Goal: Task Accomplishment & Management: Manage account settings

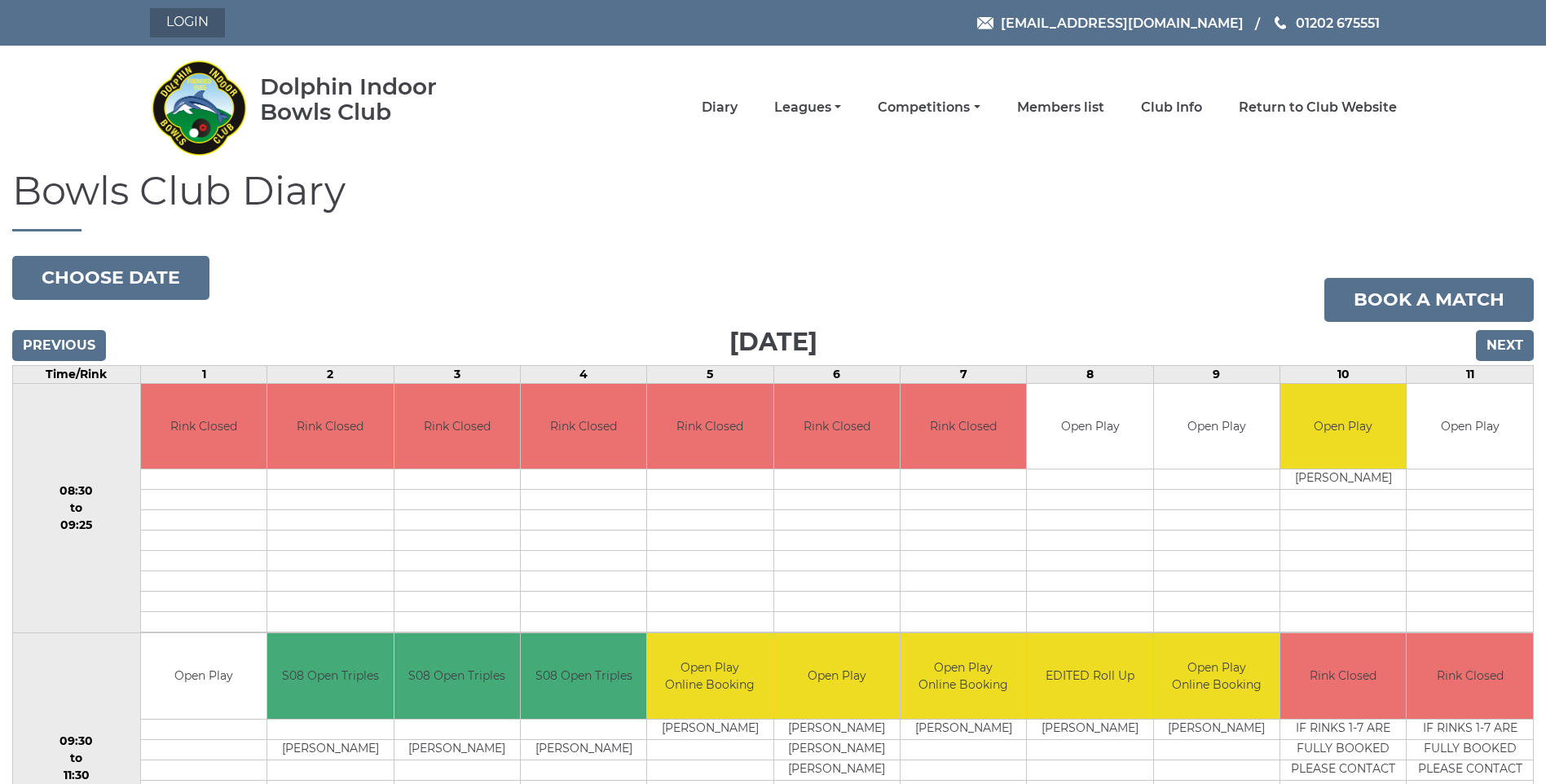
click at [192, 13] on link "Login" at bounding box center [187, 23] width 75 height 29
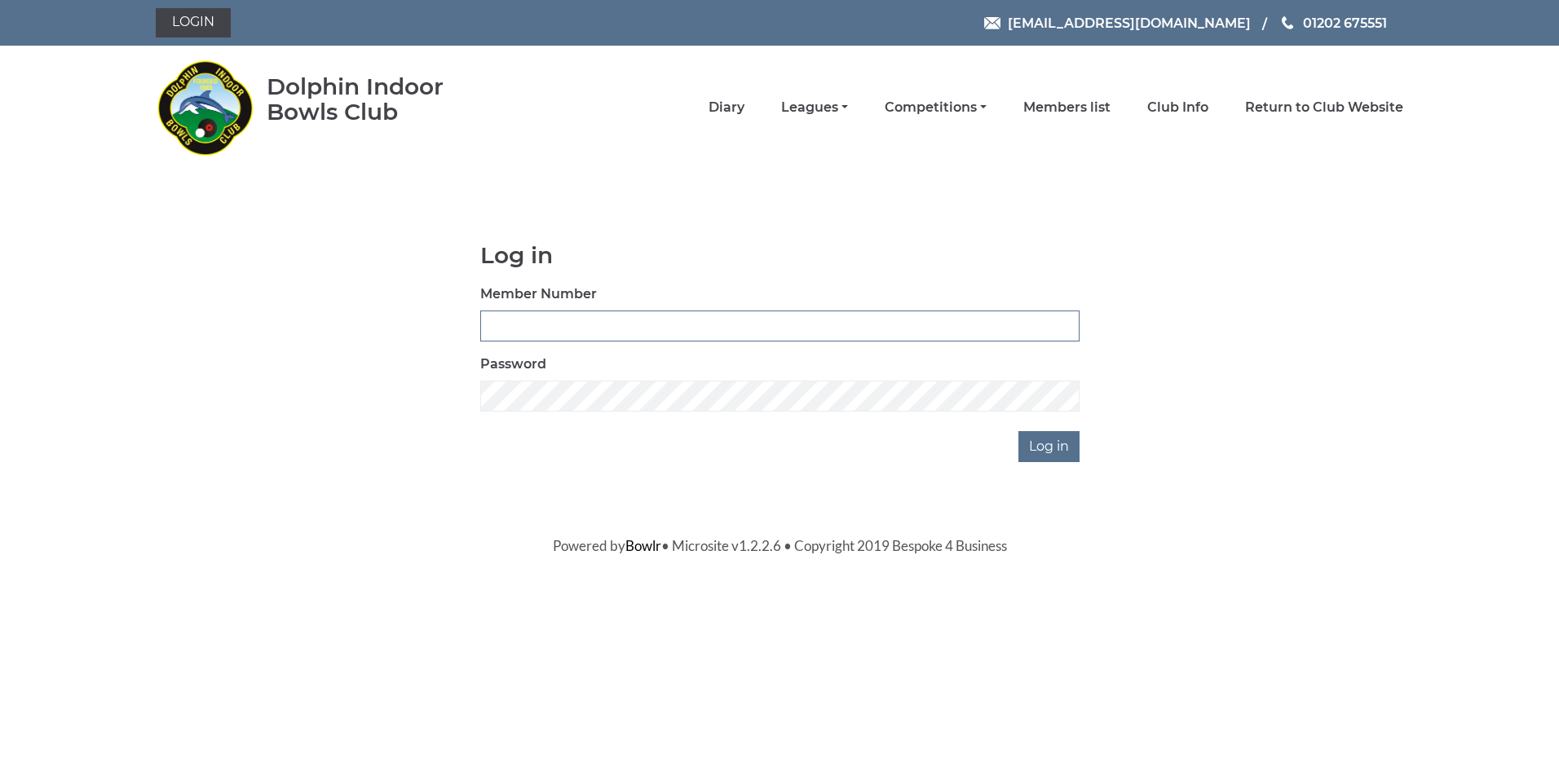
drag, startPoint x: 0, startPoint y: 0, endPoint x: 522, endPoint y: 326, distance: 615.4
click at [522, 326] on input "Member Number" at bounding box center [780, 326] width 599 height 31
type input "3934"
click at [1018, 431] on input "Log in" at bounding box center [1049, 447] width 62 height 31
